Goal: Task Accomplishment & Management: Use online tool/utility

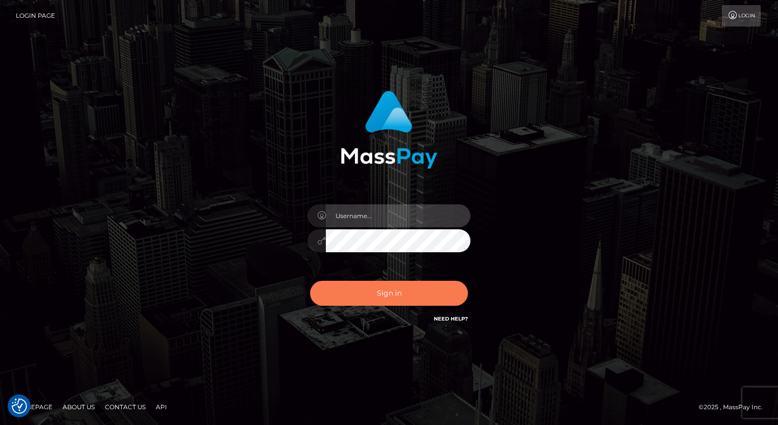
type input "aly.ignite"
click at [412, 300] on button "Sign in" at bounding box center [389, 293] width 158 height 25
type input "aly.ignite"
click at [413, 293] on button "Sign in" at bounding box center [389, 293] width 158 height 25
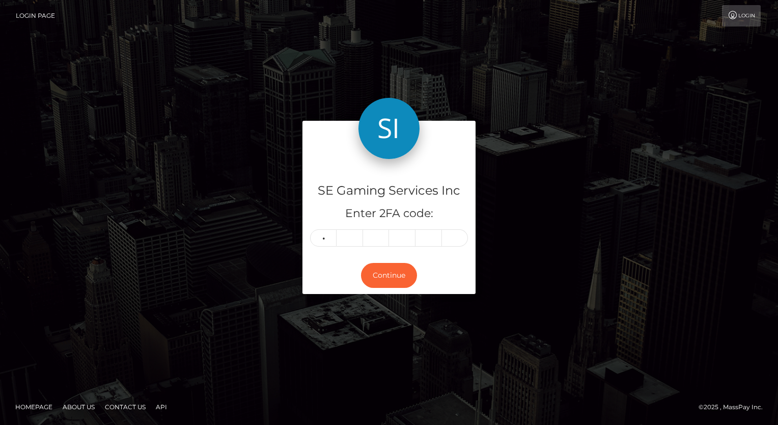
type input "1"
type input "9"
type input "6"
type input "4"
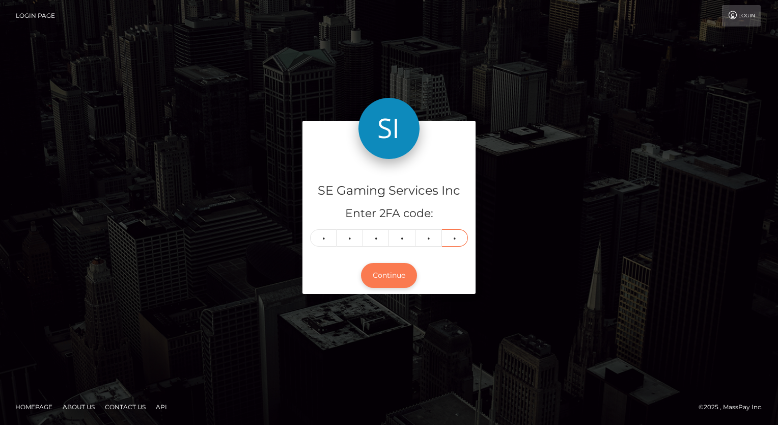
type input "7"
click at [396, 275] on button "Continue" at bounding box center [389, 275] width 56 height 25
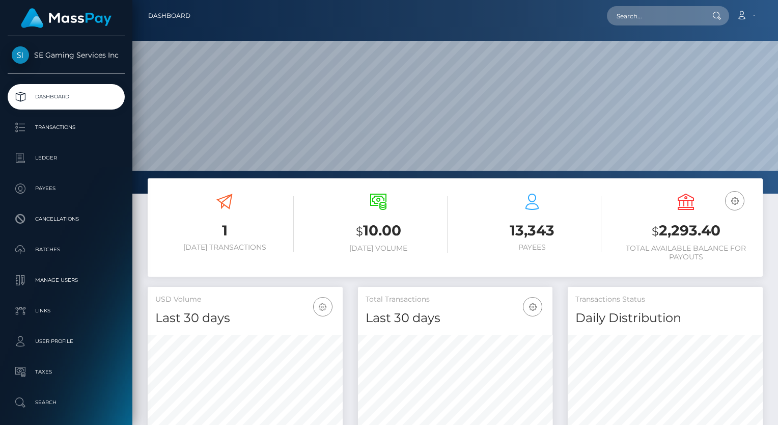
scroll to position [180, 195]
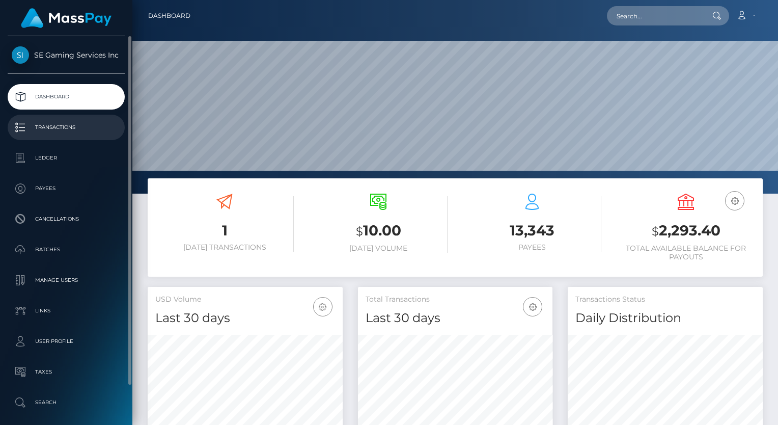
click at [48, 121] on p "Transactions" at bounding box center [66, 127] width 109 height 15
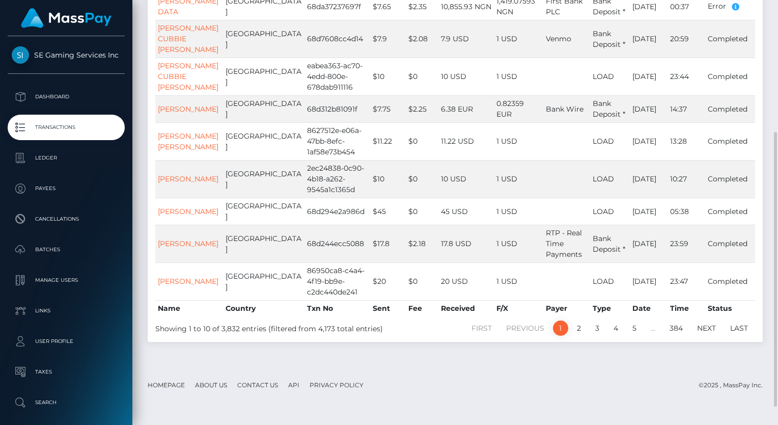
scroll to position [233, 0]
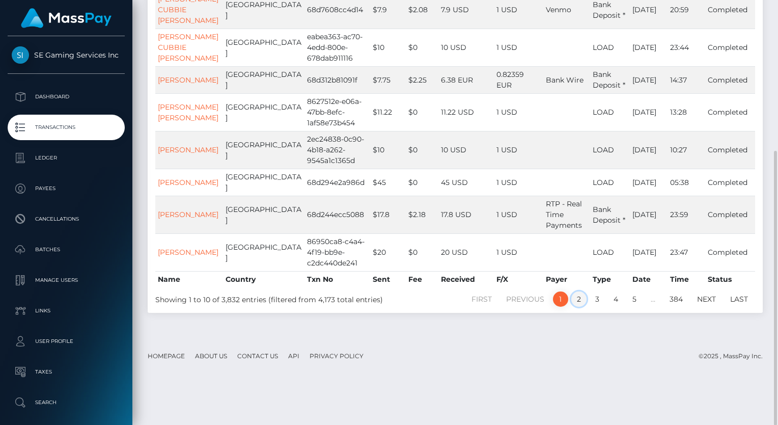
click at [578, 307] on link "2" at bounding box center [579, 298] width 15 height 15
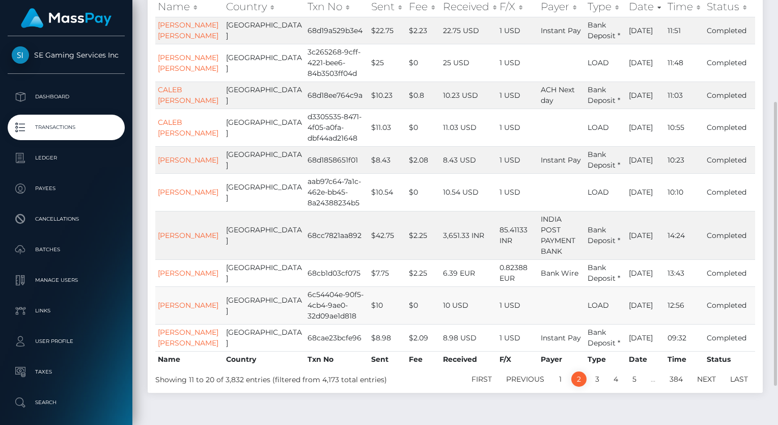
scroll to position [204, 0]
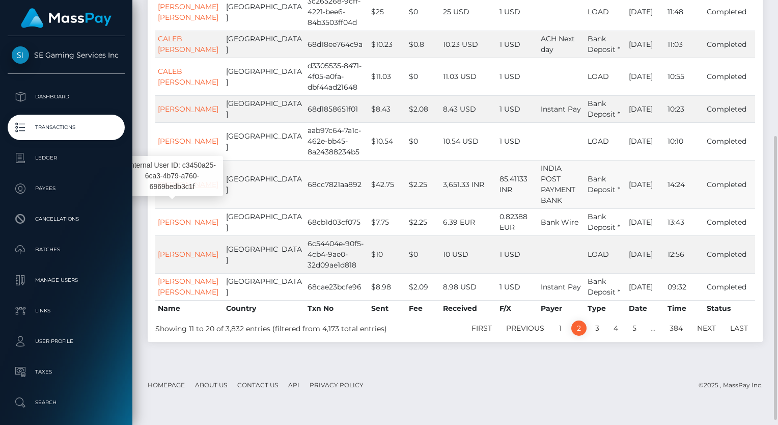
click at [181, 189] on link "[PERSON_NAME]" at bounding box center [188, 184] width 61 height 9
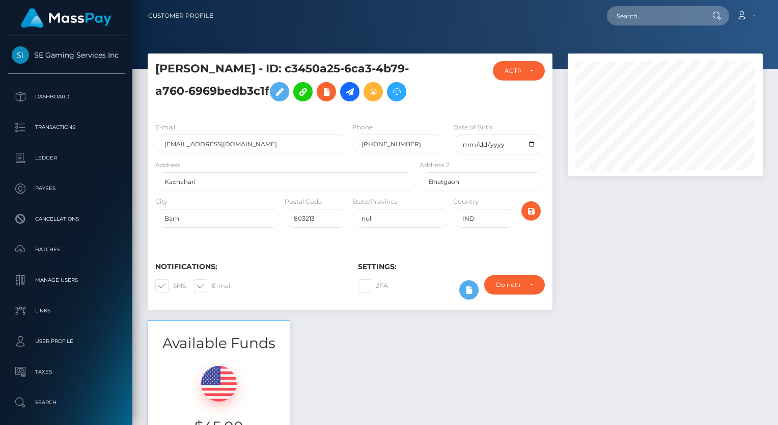
scroll to position [122, 195]
click at [381, 96] on button at bounding box center [373, 91] width 19 height 19
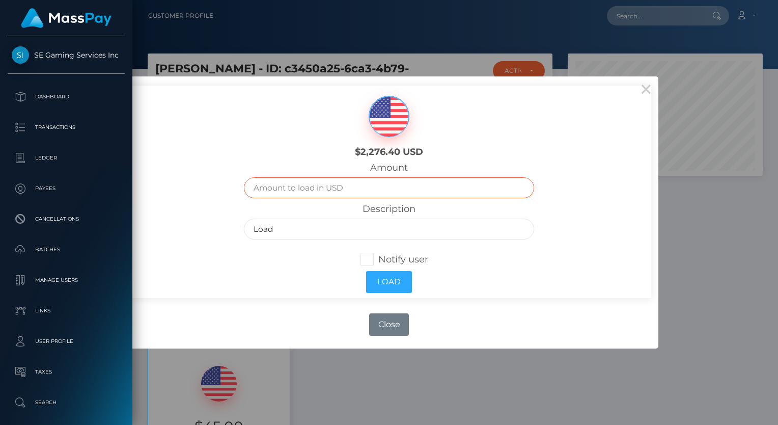
click at [351, 187] on input "text" at bounding box center [389, 187] width 291 height 21
type input "45"
click at [320, 231] on input "Load" at bounding box center [389, 229] width 291 height 21
type input "Load- Mod Stipend"
click at [378, 259] on span at bounding box center [378, 259] width 0 height 11
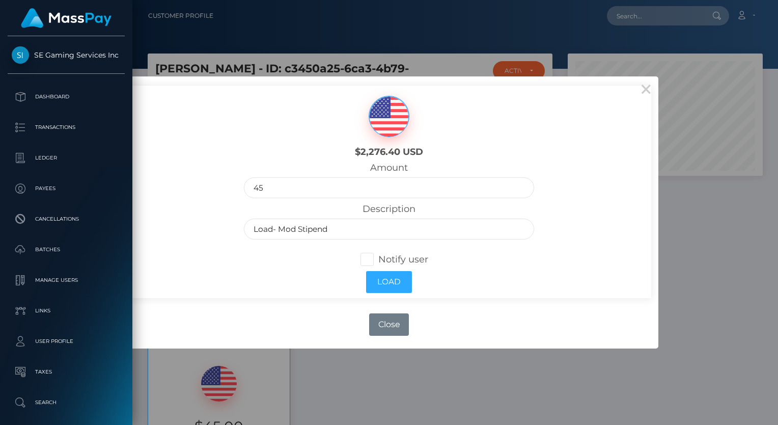
click at [370, 259] on input "Notify user" at bounding box center [371, 258] width 7 height 7
checkbox input "true"
click at [382, 282] on button "Load" at bounding box center [389, 282] width 46 height 22
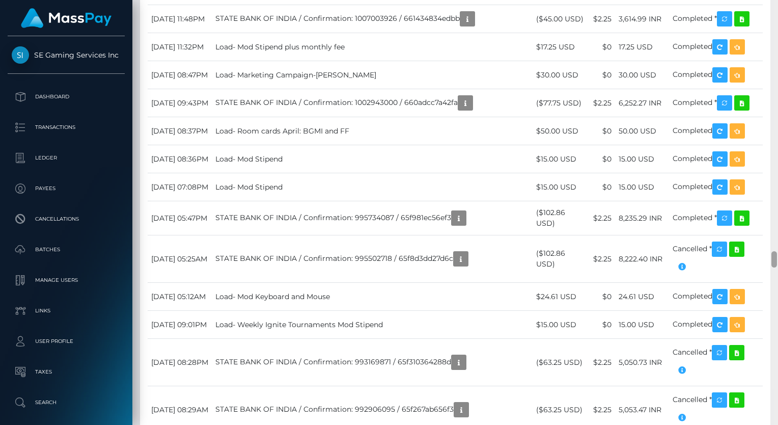
scroll to position [6589, 0]
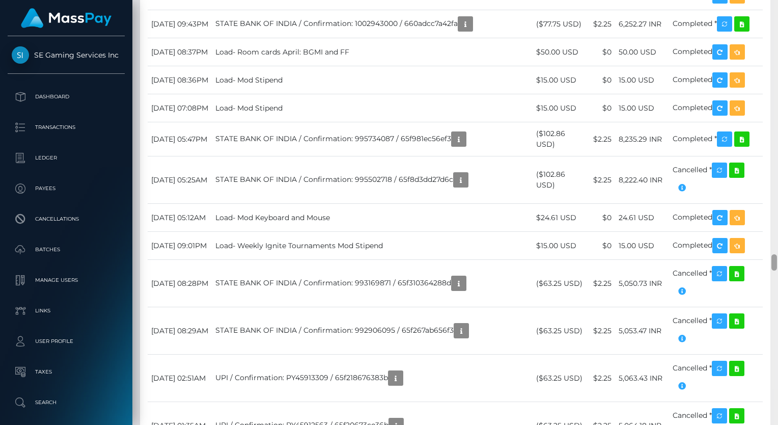
drag, startPoint x: 775, startPoint y: 58, endPoint x: 777, endPoint y: 263, distance: 205.3
click at [777, 263] on div at bounding box center [775, 262] width 6 height 16
